Goal: Transaction & Acquisition: Book appointment/travel/reservation

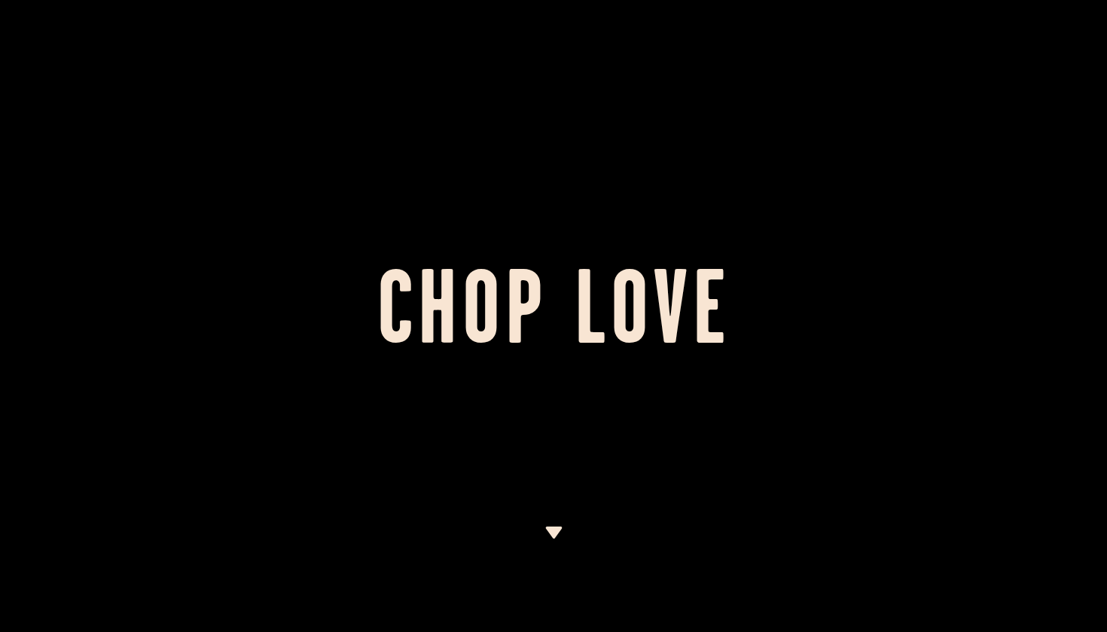
click at [374, 336] on h1 "Chop Love" at bounding box center [553, 316] width 1107 height 83
click at [557, 539] on img at bounding box center [554, 533] width 19 height 12
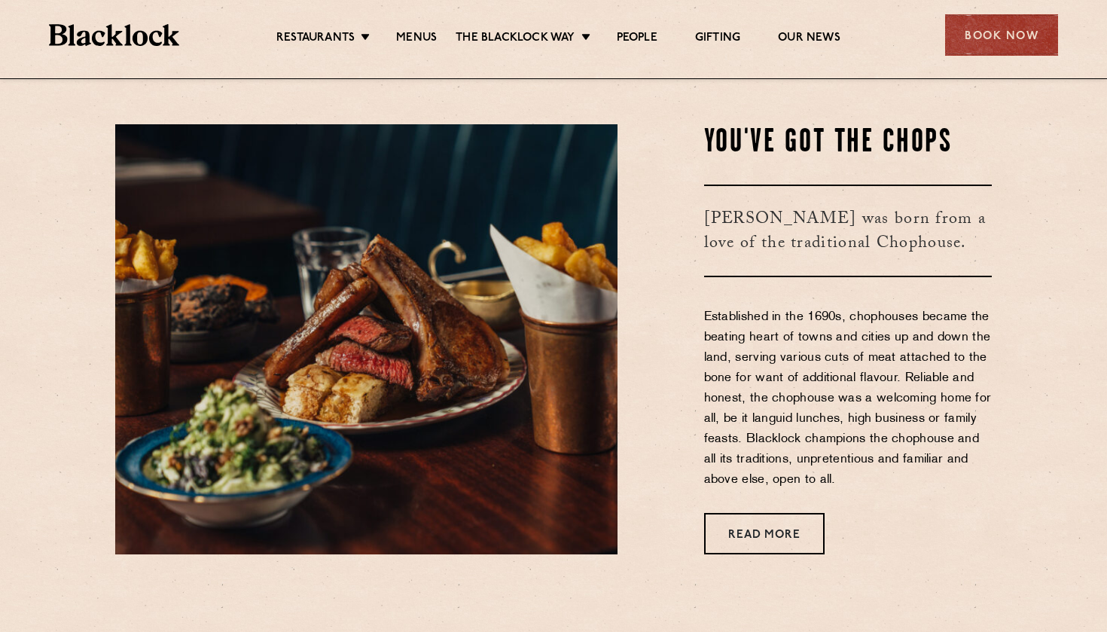
scroll to position [554, 0]
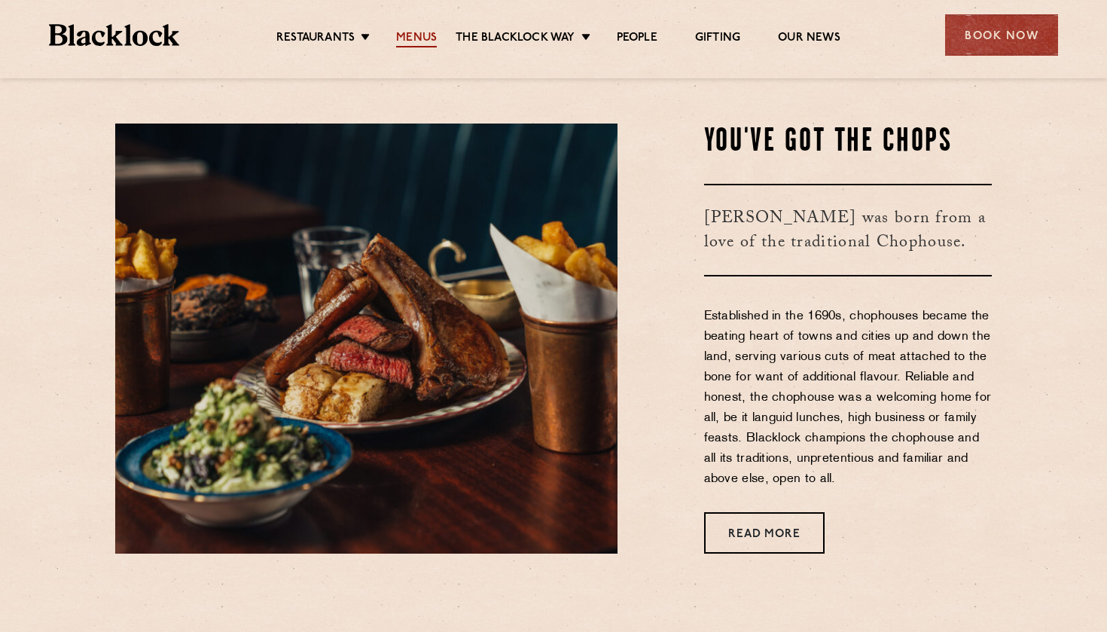
click at [431, 37] on link "Menus" at bounding box center [416, 39] width 41 height 17
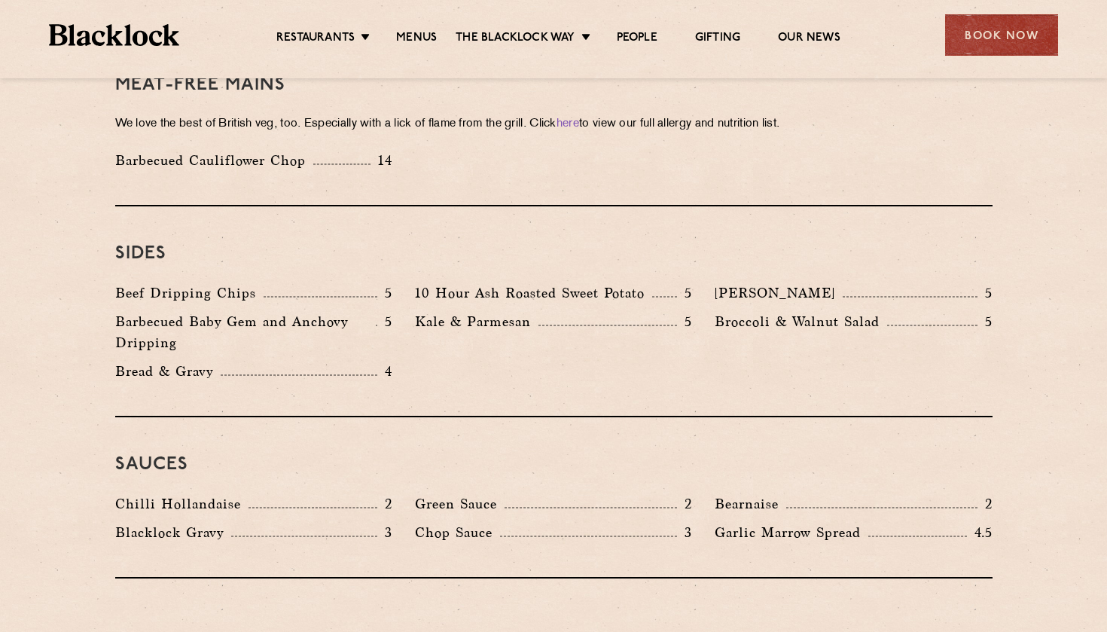
scroll to position [2193, 0]
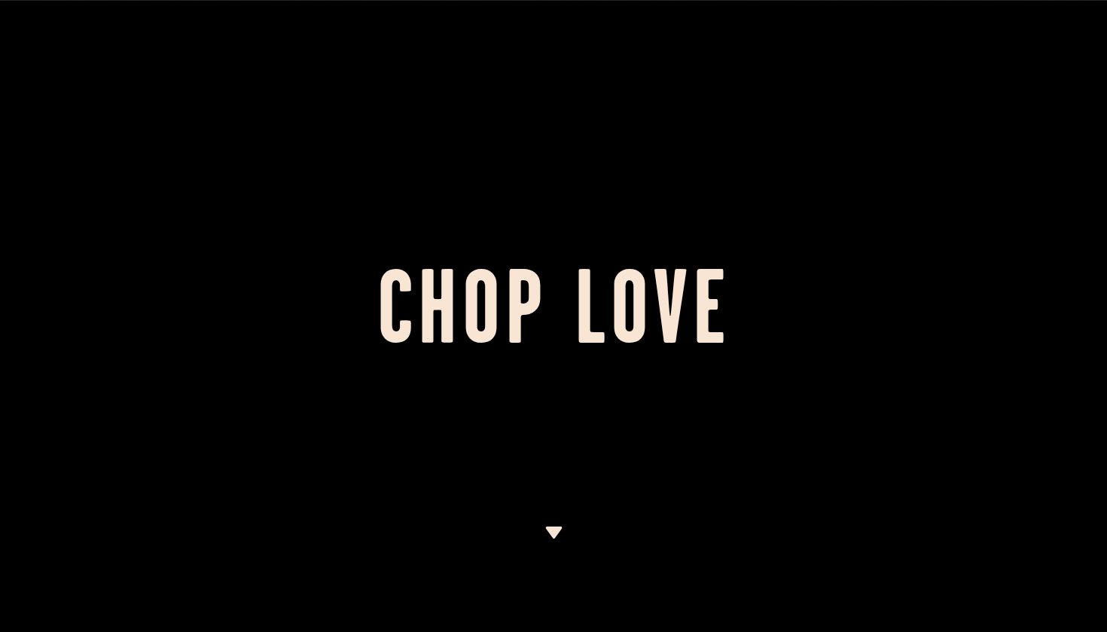
click at [613, 434] on div at bounding box center [553, 316] width 1107 height 632
click at [546, 534] on img at bounding box center [554, 533] width 19 height 12
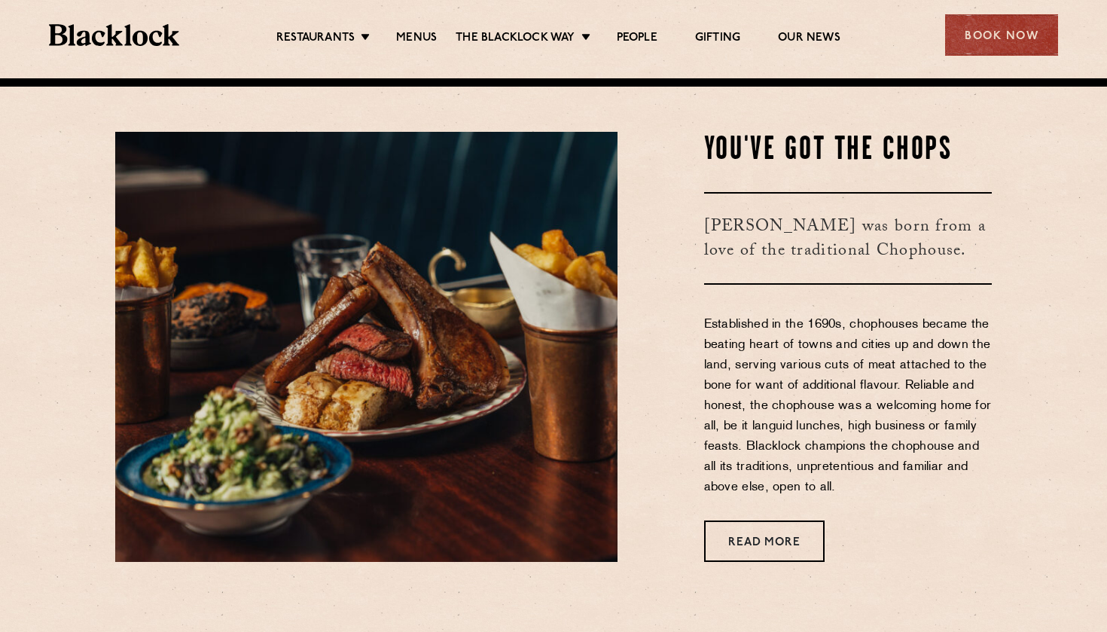
scroll to position [554, 0]
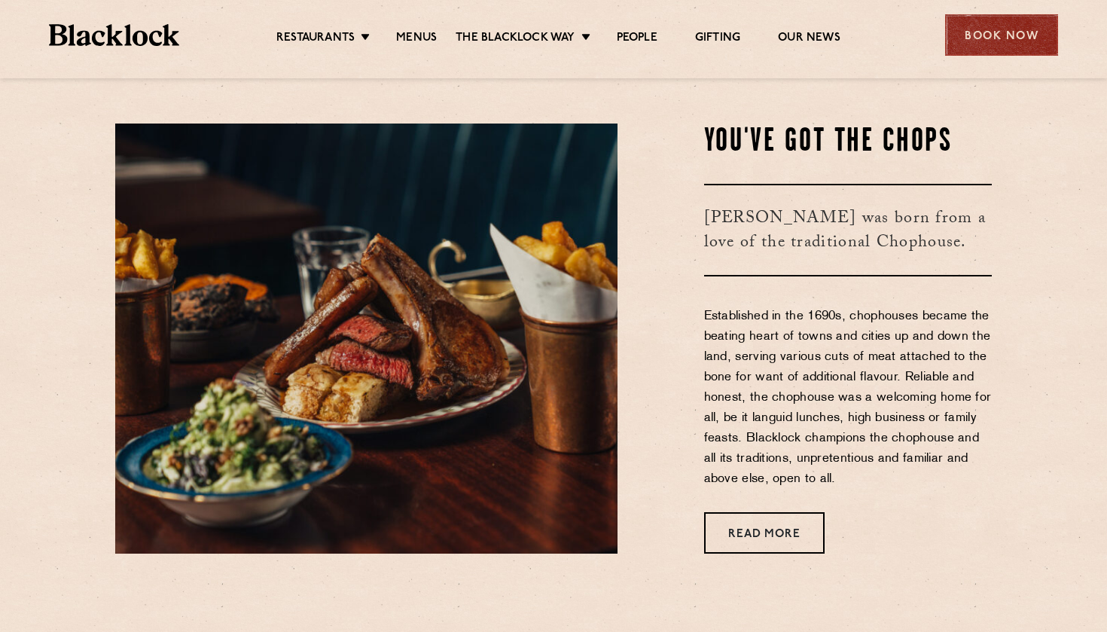
click at [987, 37] on div "Book Now" at bounding box center [1001, 34] width 113 height 41
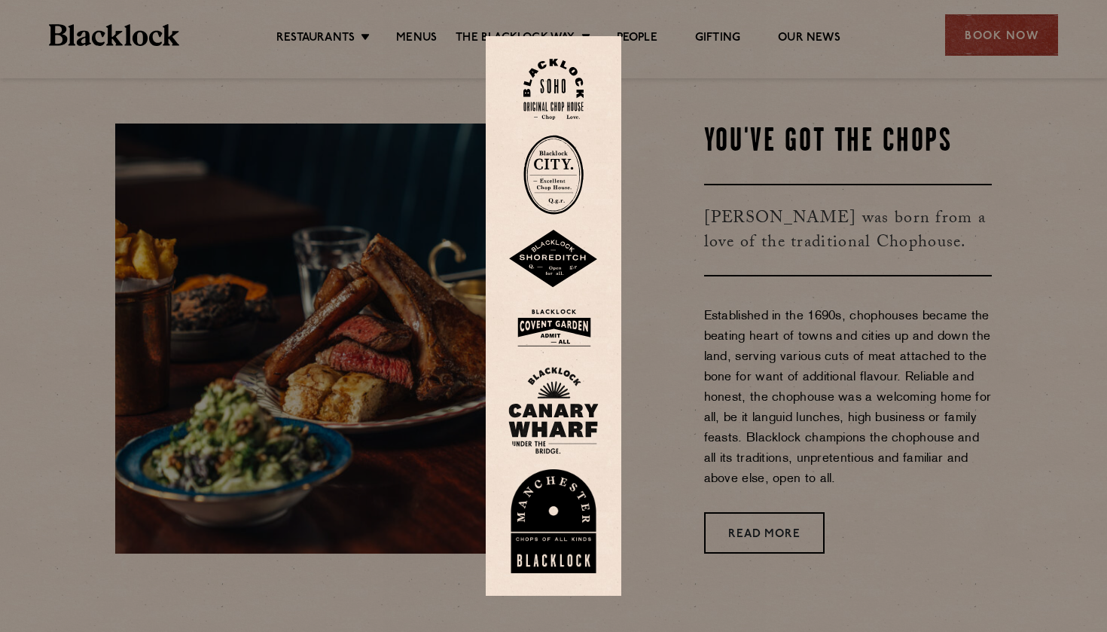
click at [550, 264] on img at bounding box center [553, 259] width 90 height 59
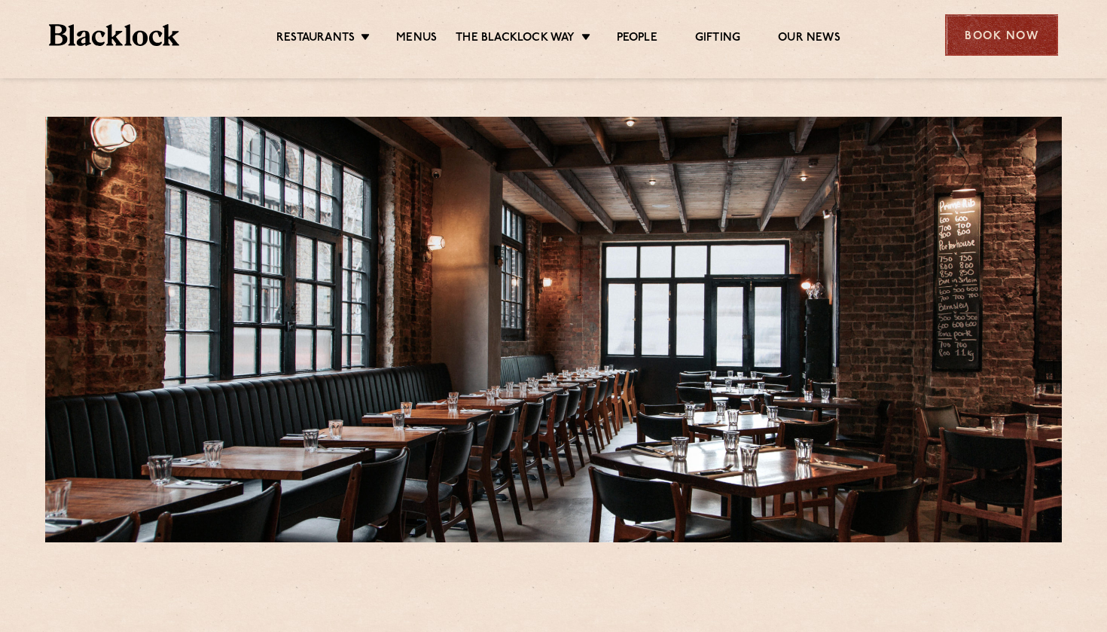
click at [963, 28] on div "Book Now" at bounding box center [1001, 34] width 113 height 41
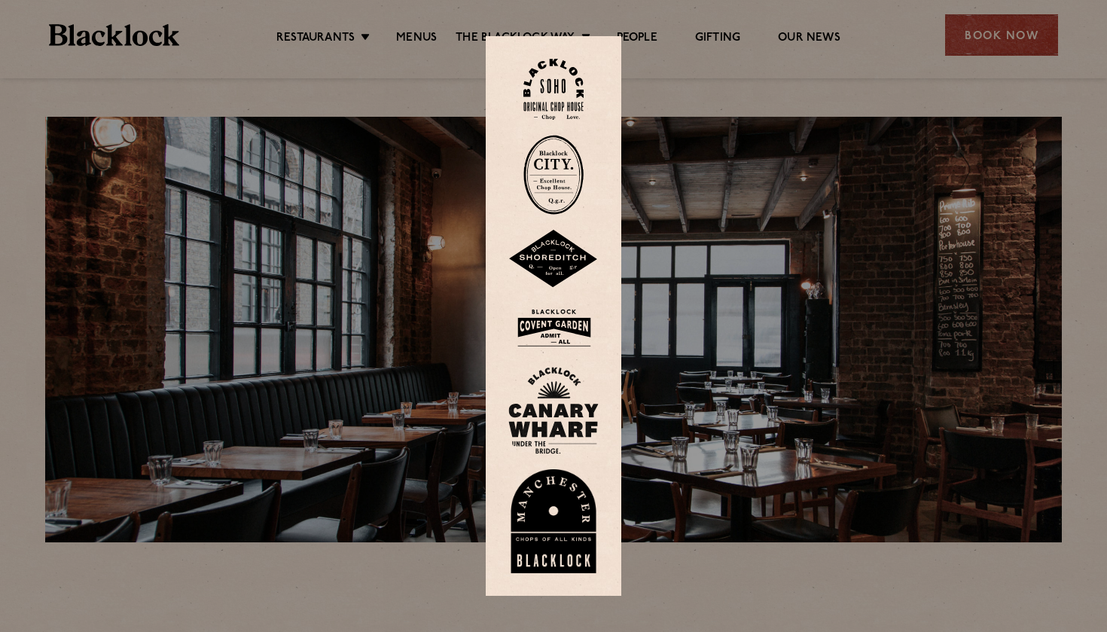
click at [559, 271] on img at bounding box center [553, 259] width 90 height 59
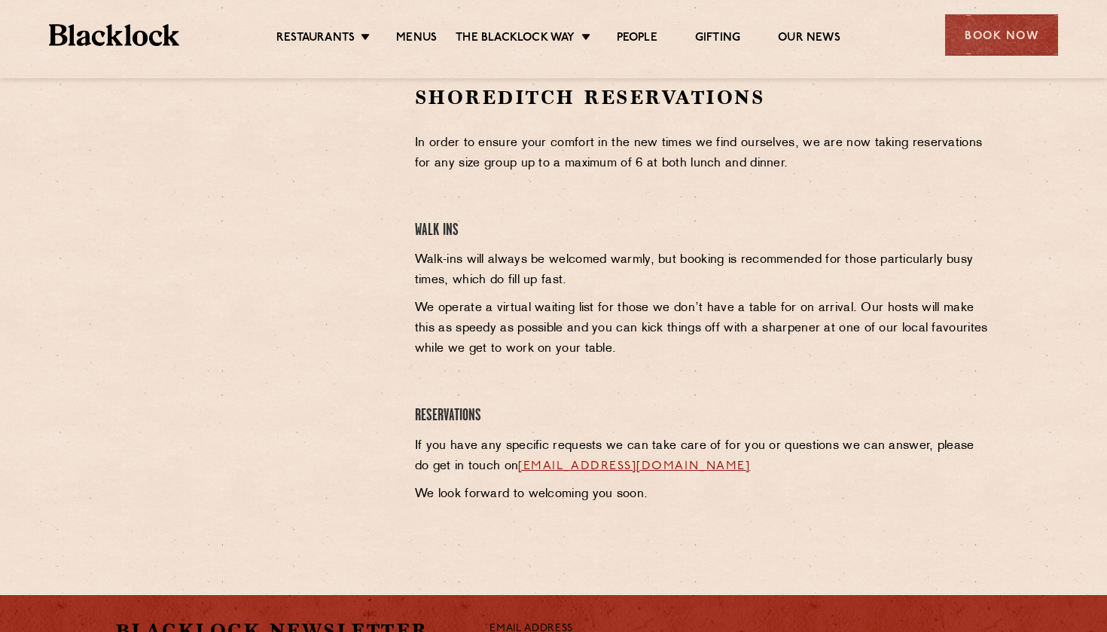
scroll to position [488, 0]
